Goal: Information Seeking & Learning: Learn about a topic

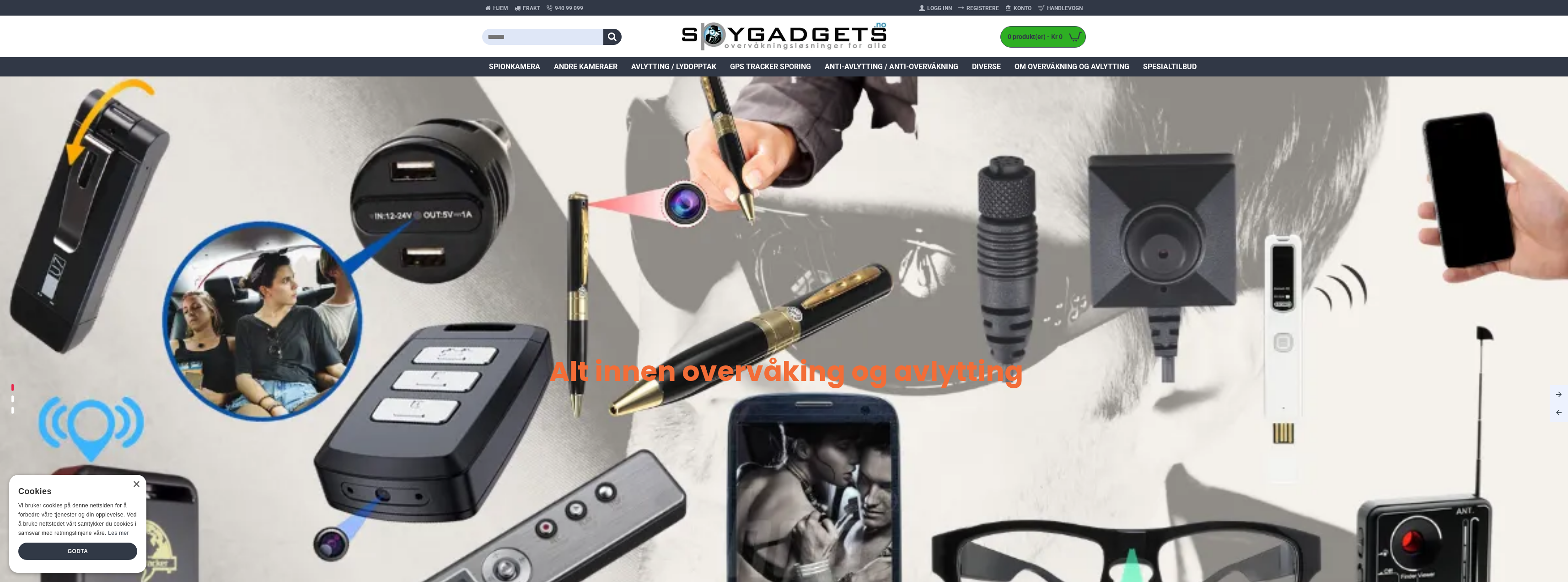
click at [526, 77] on img at bounding box center [784, 403] width 1568 height 654
click at [523, 70] on span "Spionkamera" at bounding box center [514, 67] width 51 height 11
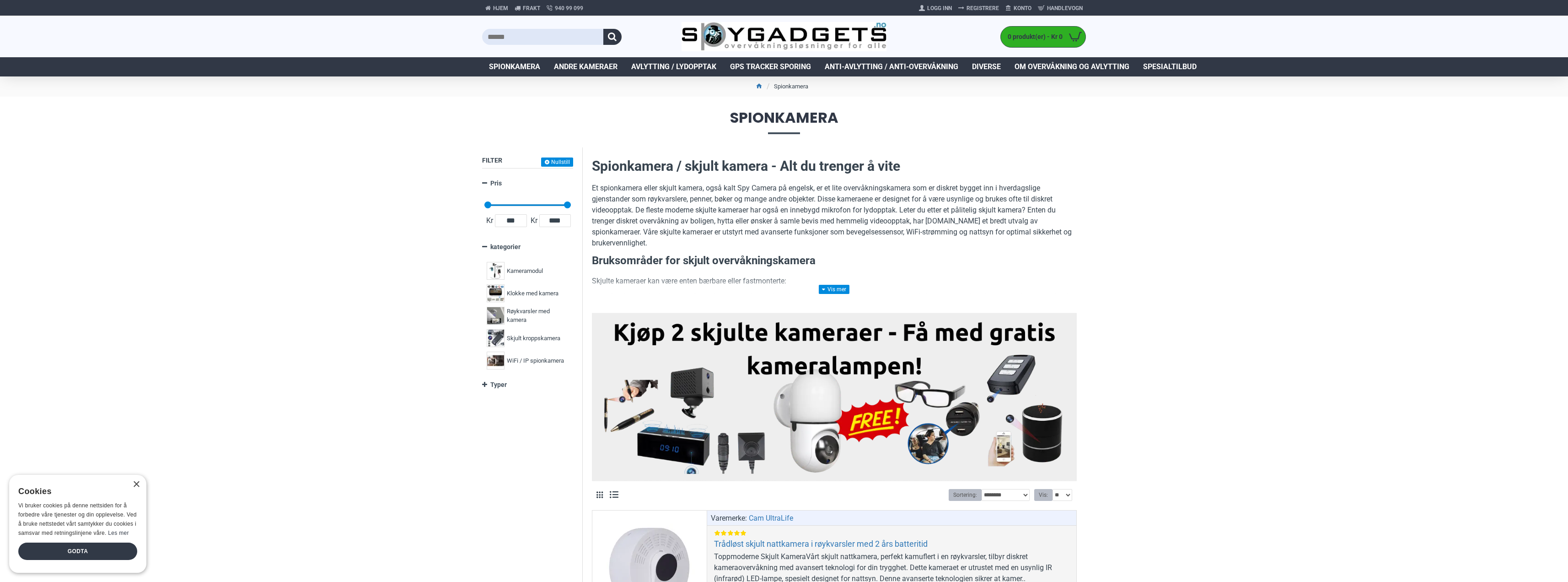
click at [132, 486] on div "×" at bounding box center [134, 485] width 12 height 7
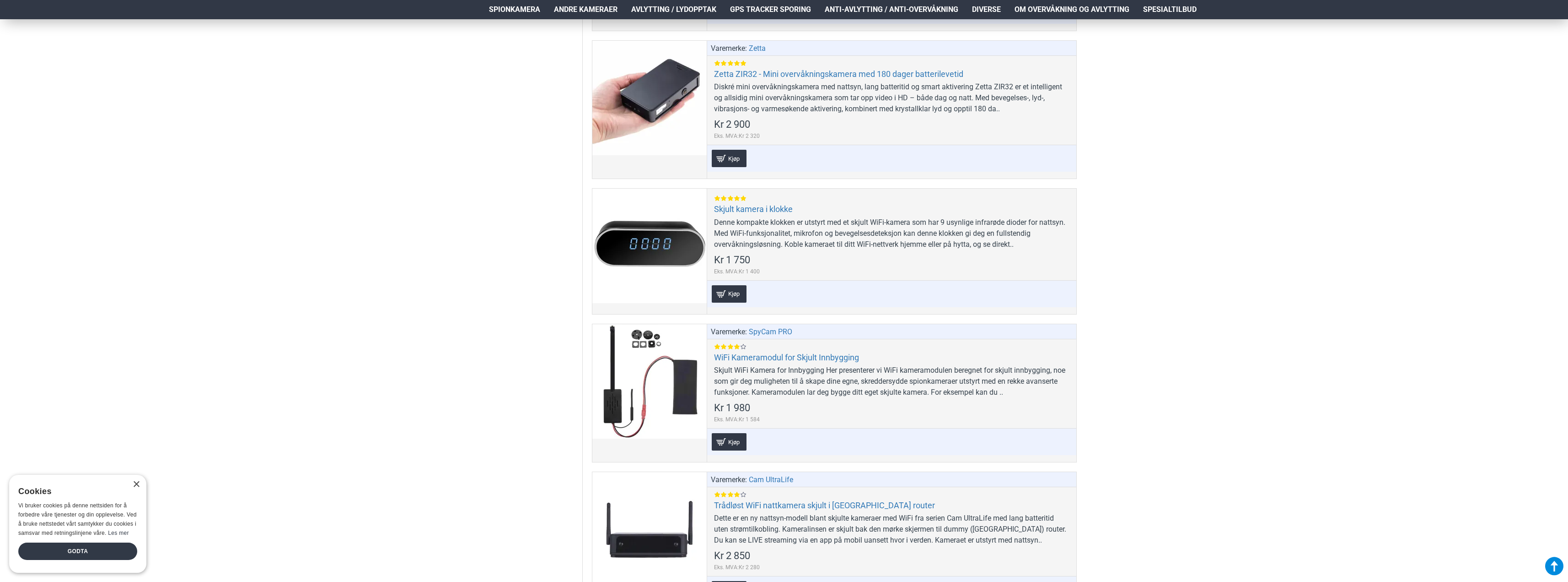
scroll to position [4851, 0]
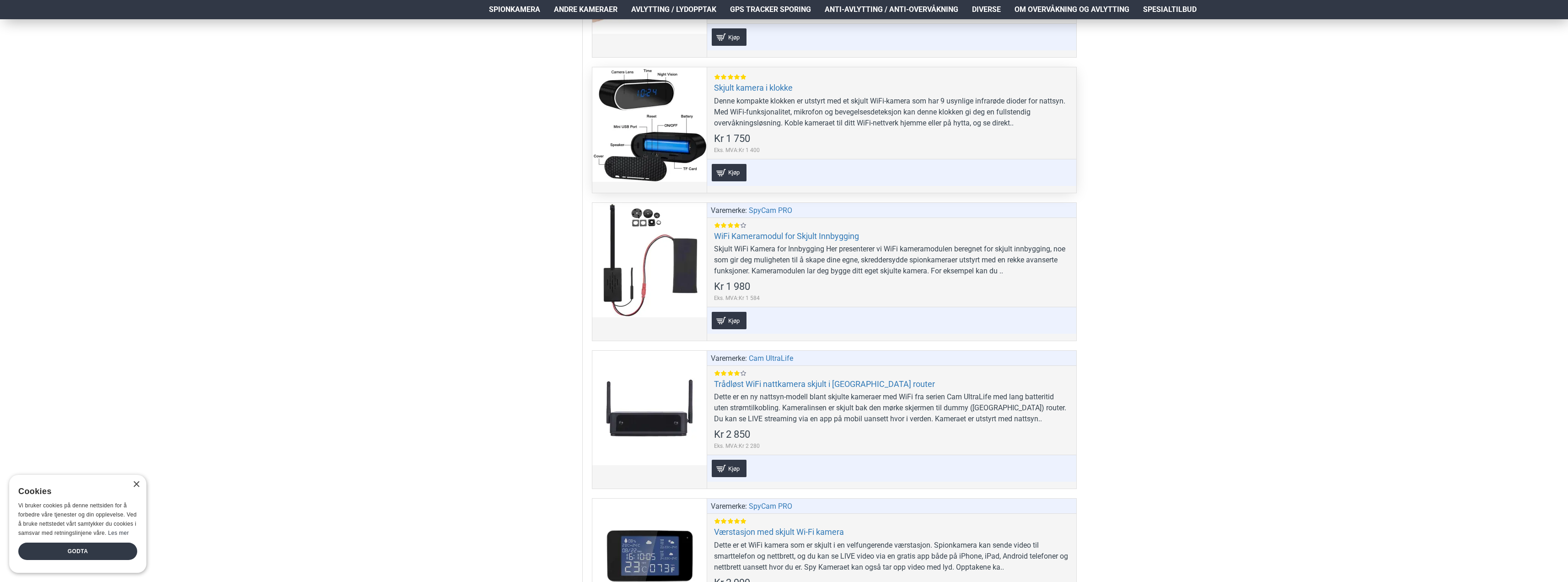
click at [788, 101] on div "Denne kompakte klokken er utstyrt med et skjult WiFi-kamera som har 9 usynlige …" at bounding box center [892, 112] width 356 height 33
click at [765, 89] on link "Skjult kamera i klokke" at bounding box center [754, 88] width 79 height 10
click at [734, 91] on link "Skjult kamera i klokke" at bounding box center [754, 88] width 79 height 10
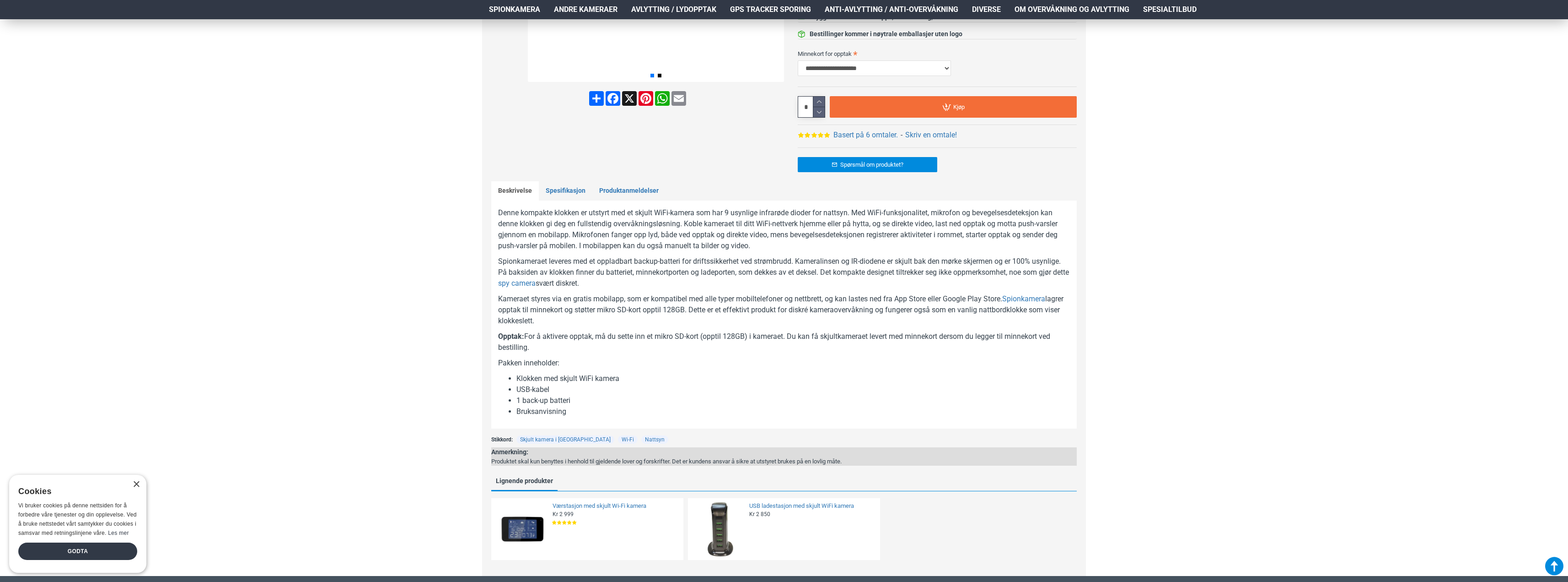
scroll to position [321, 0]
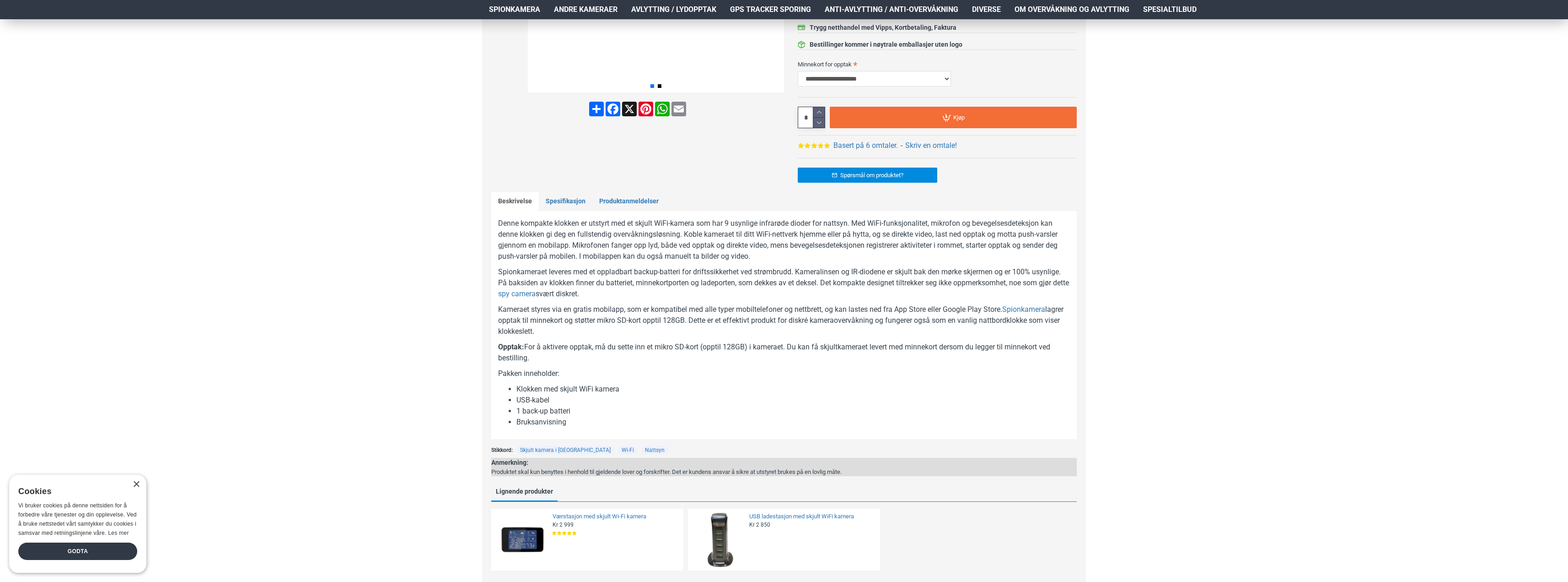
drag, startPoint x: 138, startPoint y: 484, endPoint x: 388, endPoint y: 436, distance: 254.6
click at [138, 485] on div "×" at bounding box center [135, 484] width 7 height 7
click at [1403, 260] on div "Hjem Frakt 940 99 099 Logg Inn Registrere Konto Handlevogn 0 0 produkt(er) - Kr…" at bounding box center [784, 320] width 1568 height 1242
click at [1038, 307] on link "Spionkamera" at bounding box center [1024, 309] width 43 height 11
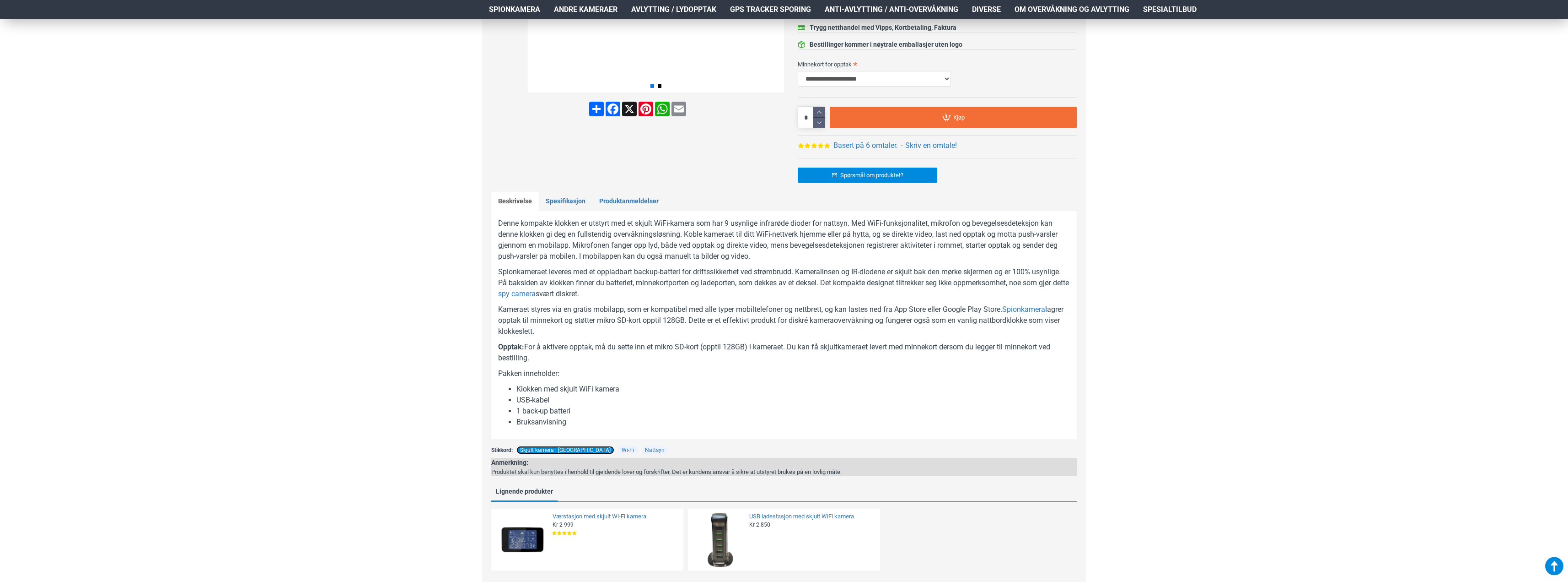
click at [541, 446] on link "Skjult kamera i [GEOGRAPHIC_DATA]" at bounding box center [566, 449] width 98 height 8
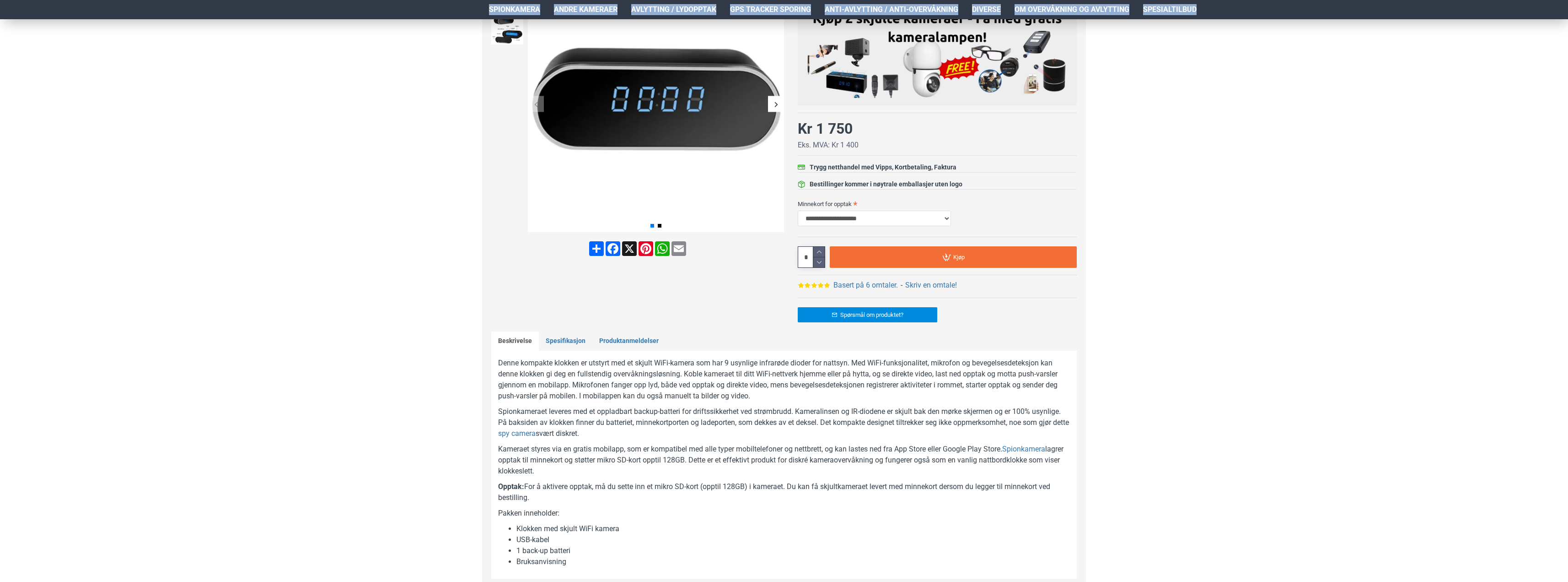
drag, startPoint x: 273, startPoint y: -56, endPoint x: 256, endPoint y: -56, distance: 17.0
click at [256, 0] on html "Produkter Your Cart Hjem Frakt 940 99 099 Logg Inn Registrere Konto Handlevogn …" at bounding box center [784, 449] width 1568 height 1261
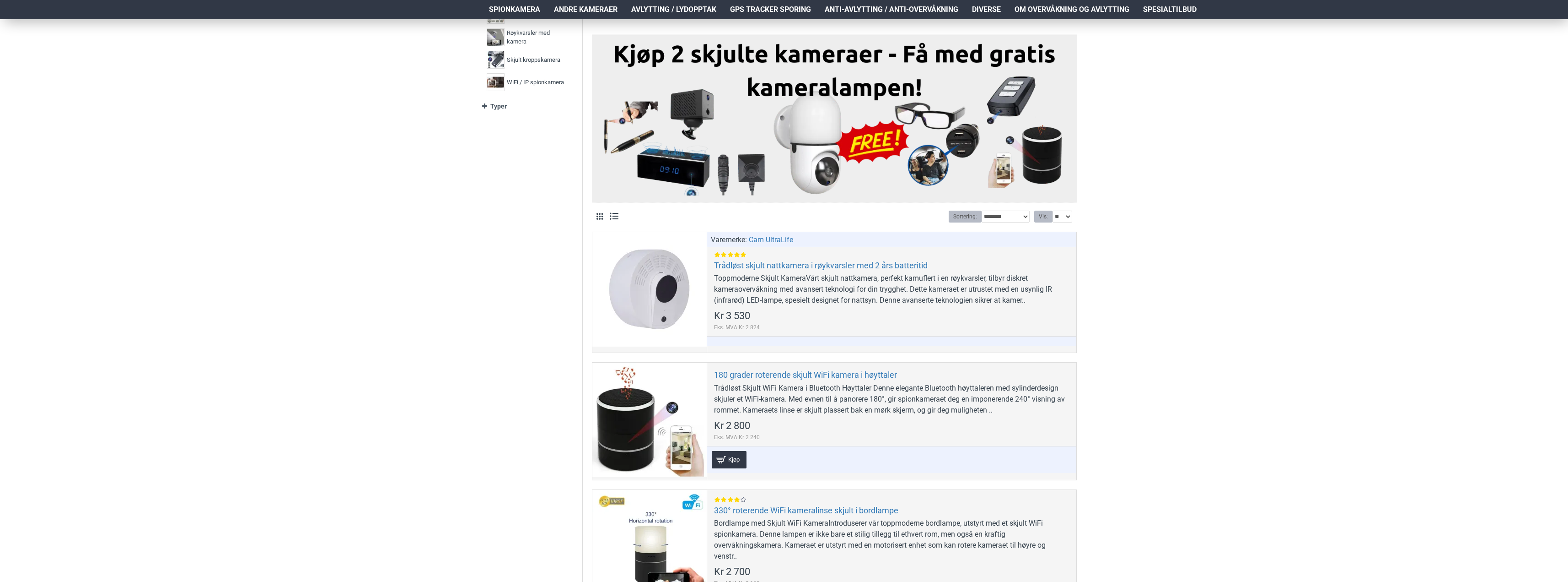
scroll to position [412, 0]
